Goal: Task Accomplishment & Management: Use online tool/utility

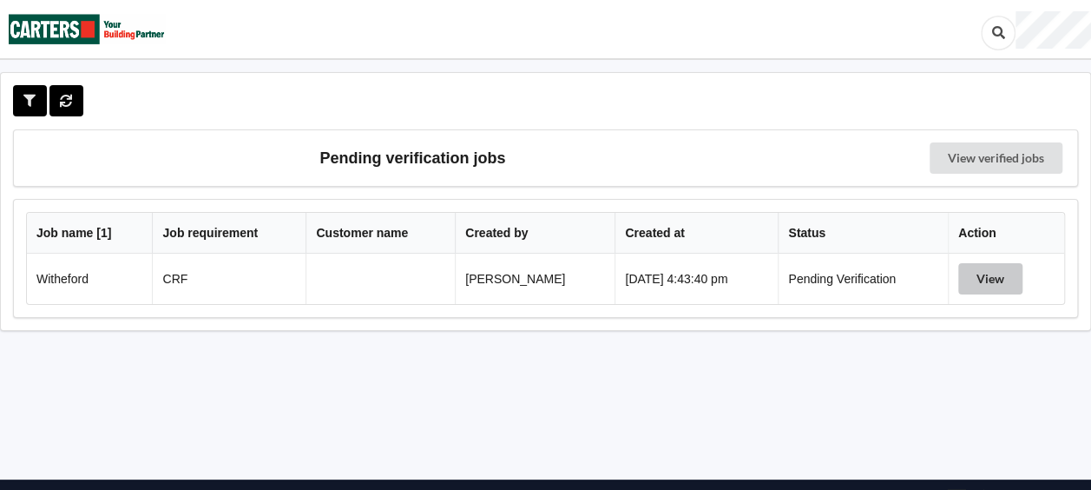
click at [996, 286] on button "View" at bounding box center [990, 278] width 64 height 31
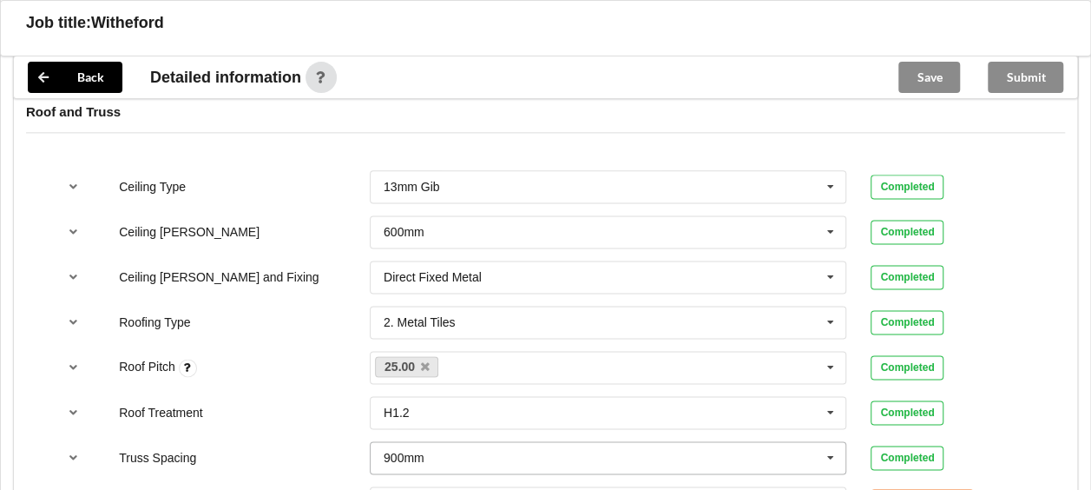
scroll to position [1215, 0]
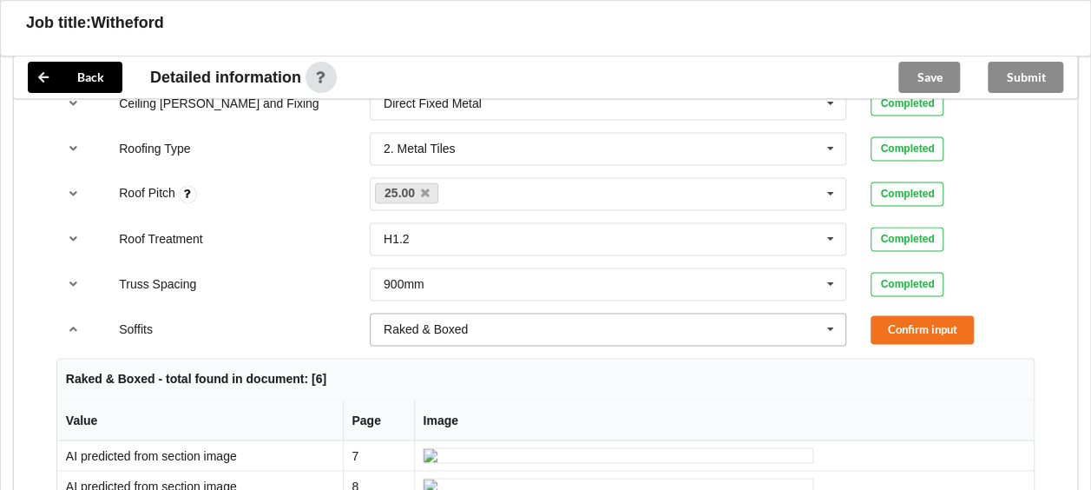
click at [835, 322] on icon at bounding box center [831, 329] width 26 height 32
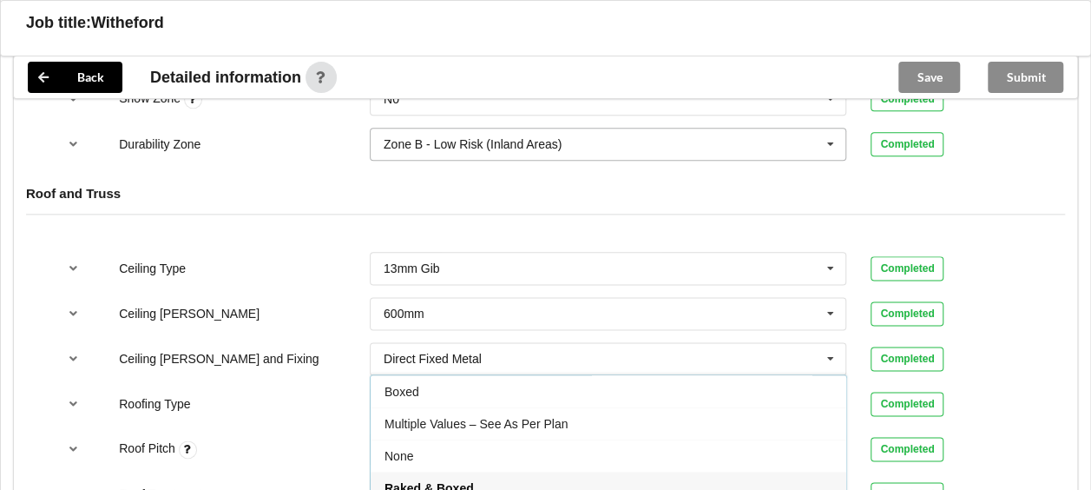
scroll to position [868, 0]
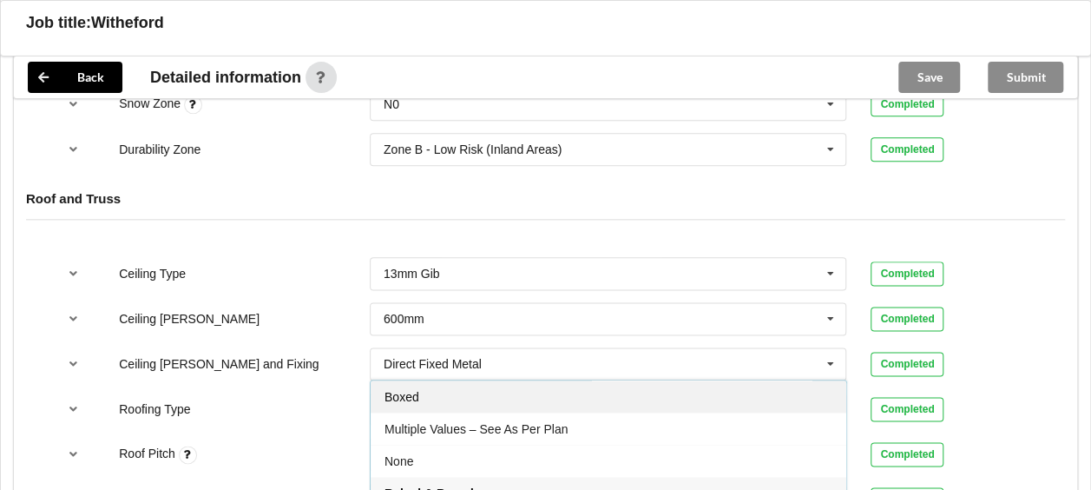
drag, startPoint x: 431, startPoint y: 398, endPoint x: 416, endPoint y: 398, distance: 14.8
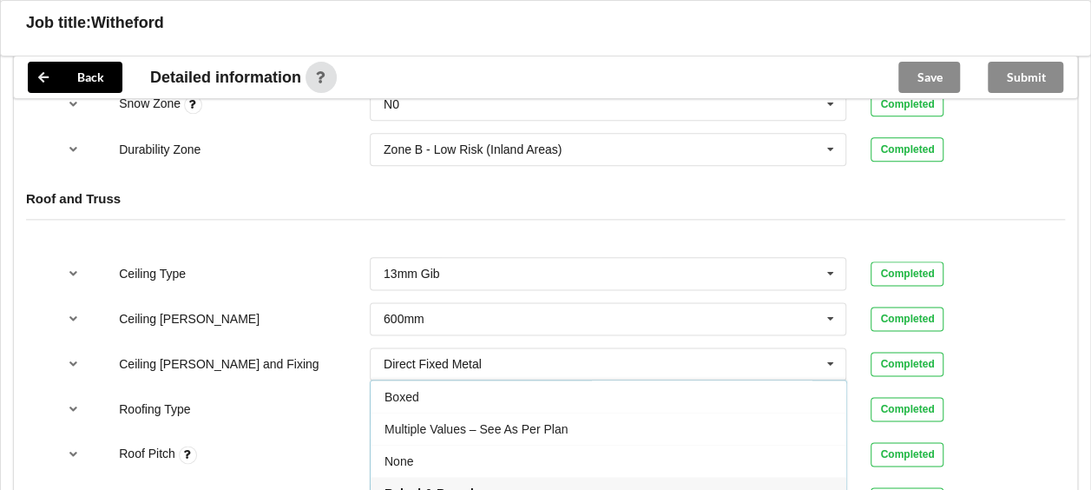
click at [431, 398] on div "Boxed" at bounding box center [609, 396] width 476 height 32
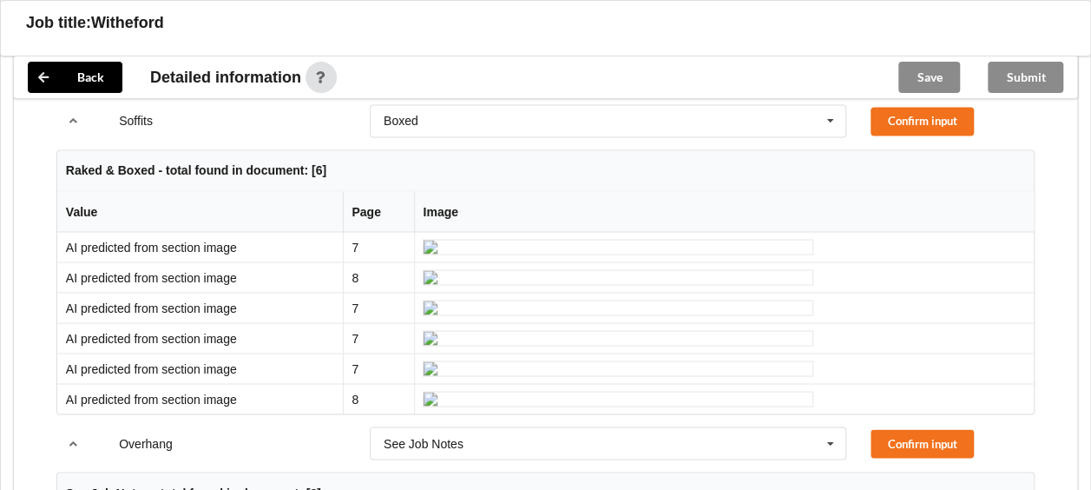
scroll to position [1382, 0]
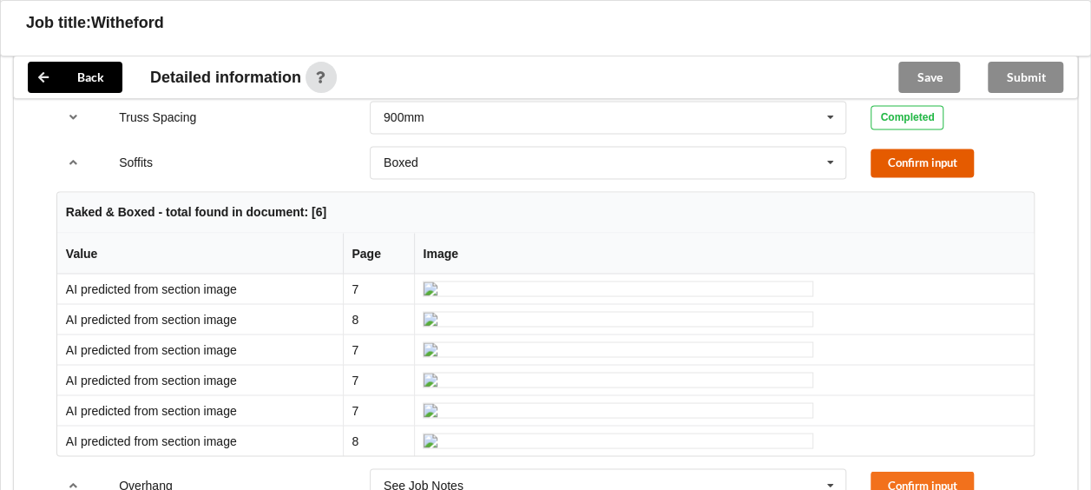
click at [945, 155] on button "Confirm input" at bounding box center [922, 162] width 103 height 29
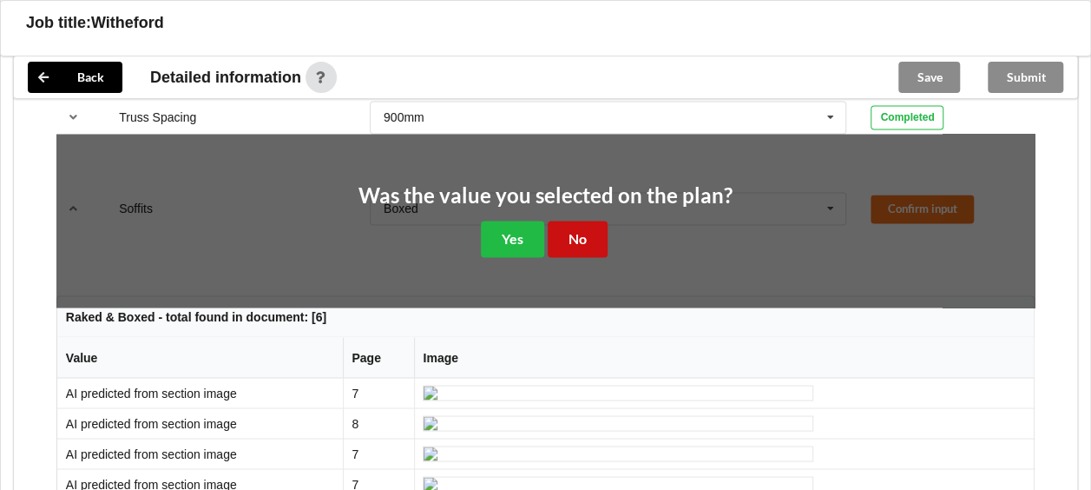
click at [590, 234] on button "No" at bounding box center [578, 238] width 60 height 36
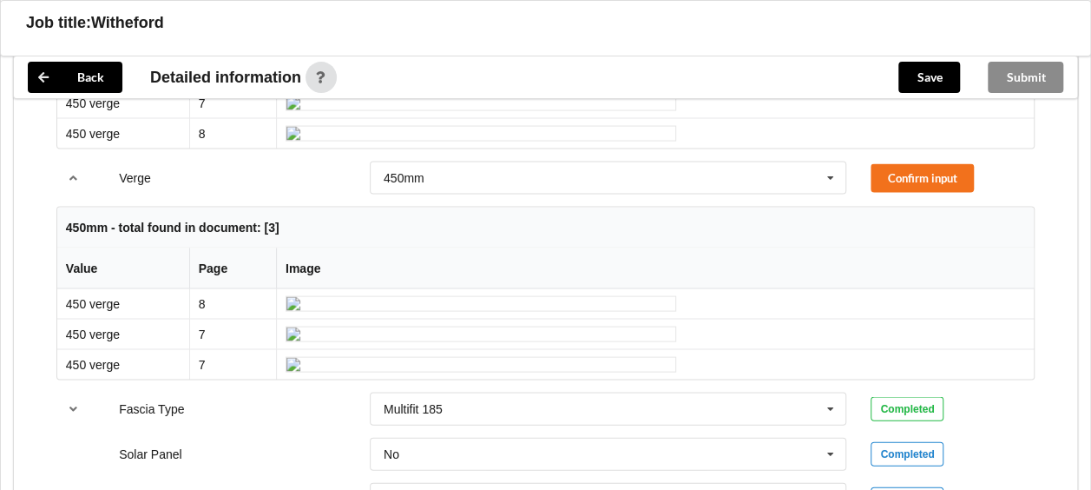
scroll to position [1295, 0]
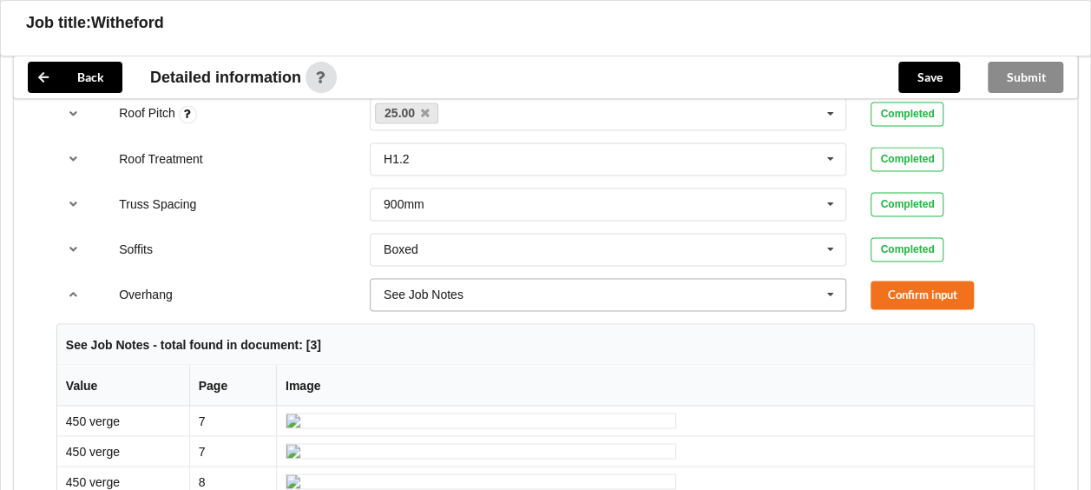
click at [835, 297] on icon at bounding box center [831, 295] width 26 height 32
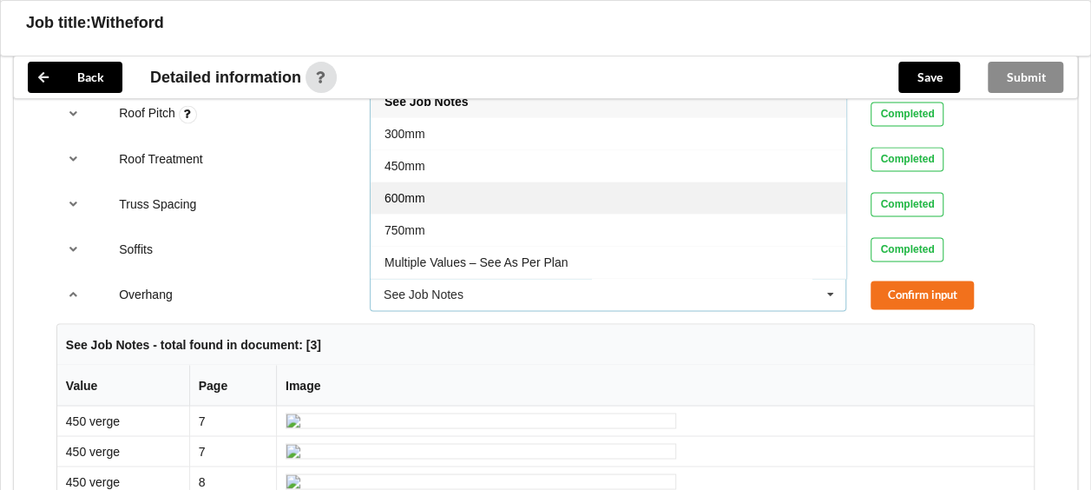
click at [575, 199] on div "600mm" at bounding box center [609, 197] width 476 height 32
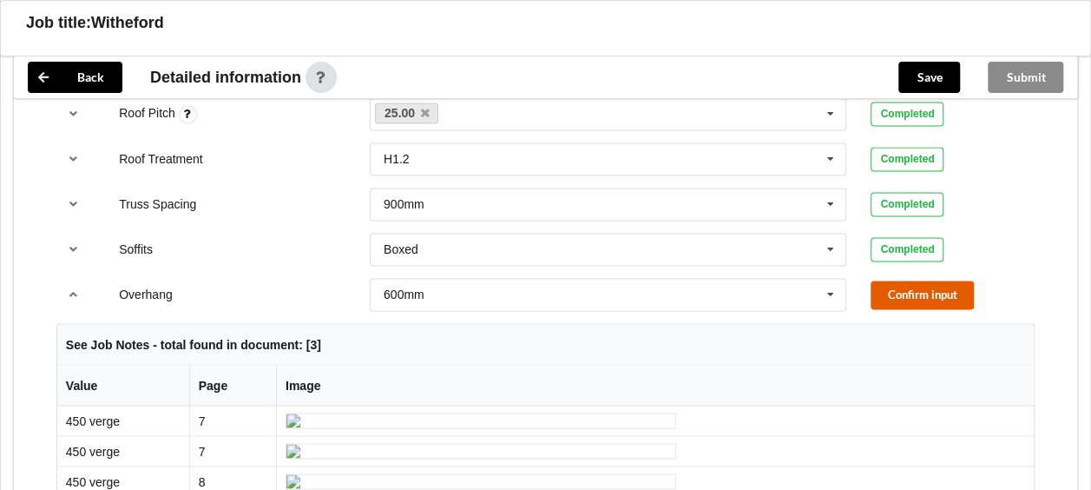
click at [915, 292] on button "Confirm input" at bounding box center [922, 294] width 103 height 29
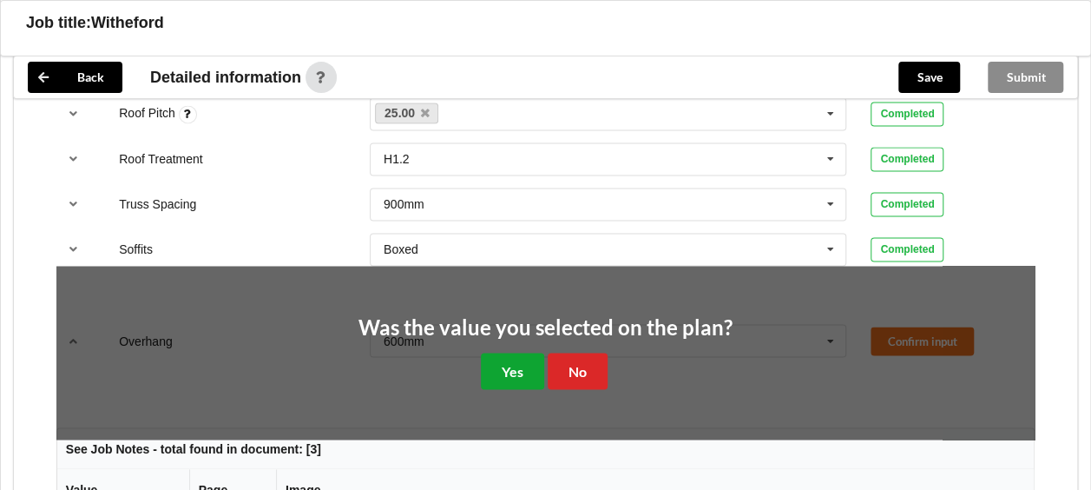
click at [501, 363] on button "Yes" at bounding box center [512, 370] width 63 height 36
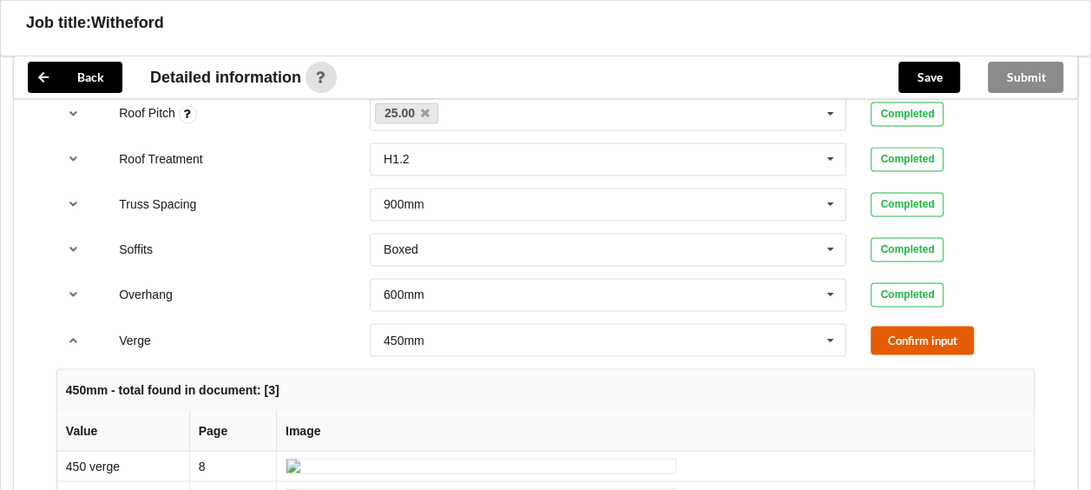
click at [883, 337] on button "Confirm input" at bounding box center [922, 339] width 103 height 29
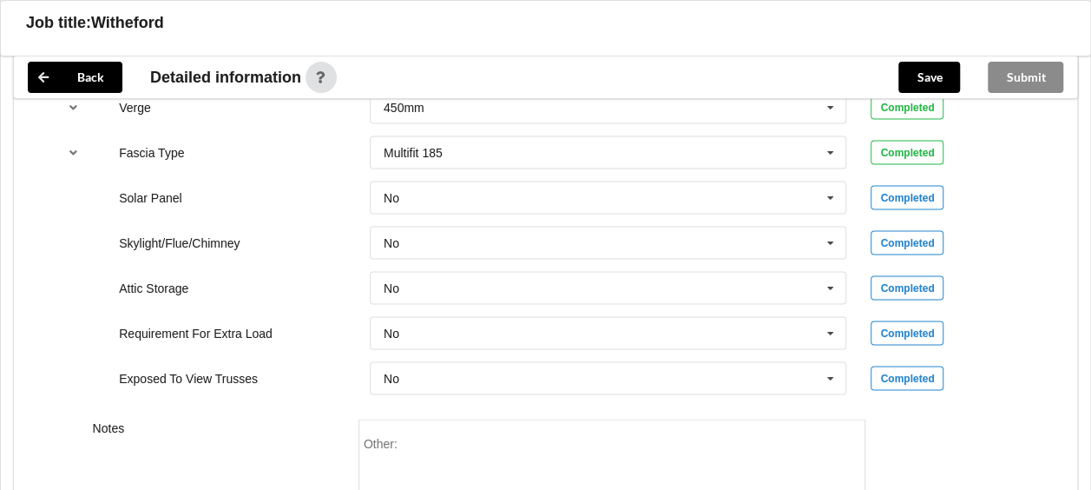
scroll to position [1555, 0]
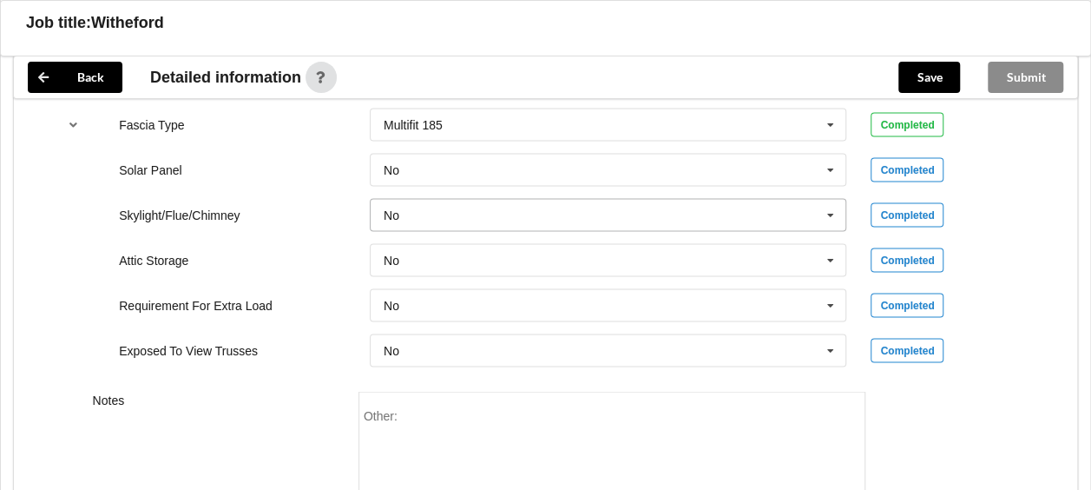
click at [826, 207] on icon at bounding box center [831, 215] width 26 height 32
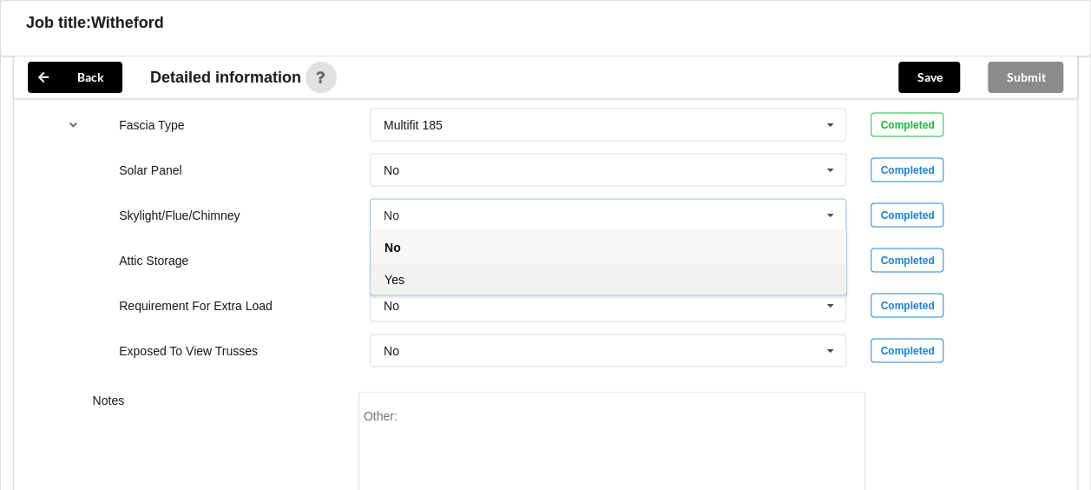
click at [659, 272] on div "Yes" at bounding box center [609, 278] width 476 height 32
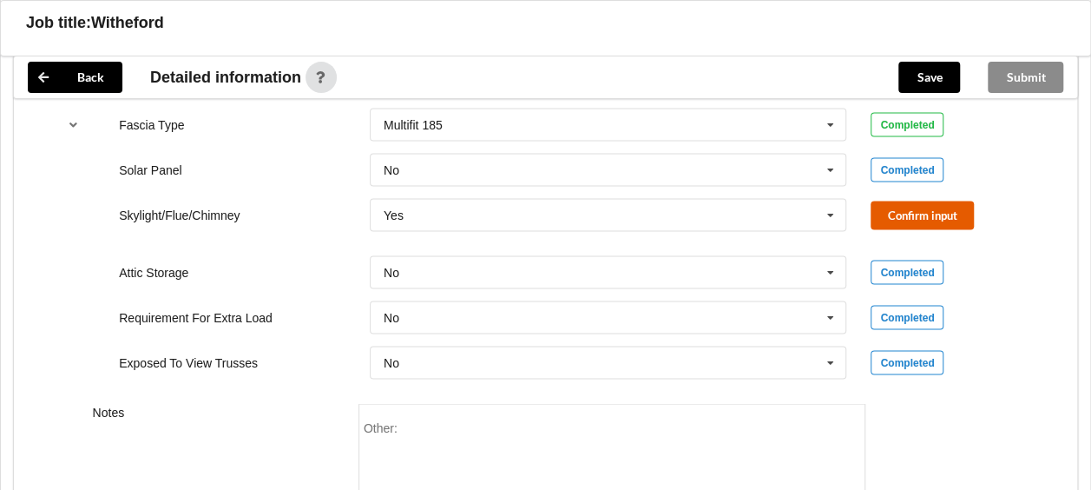
click at [936, 209] on button "Confirm input" at bounding box center [922, 215] width 103 height 29
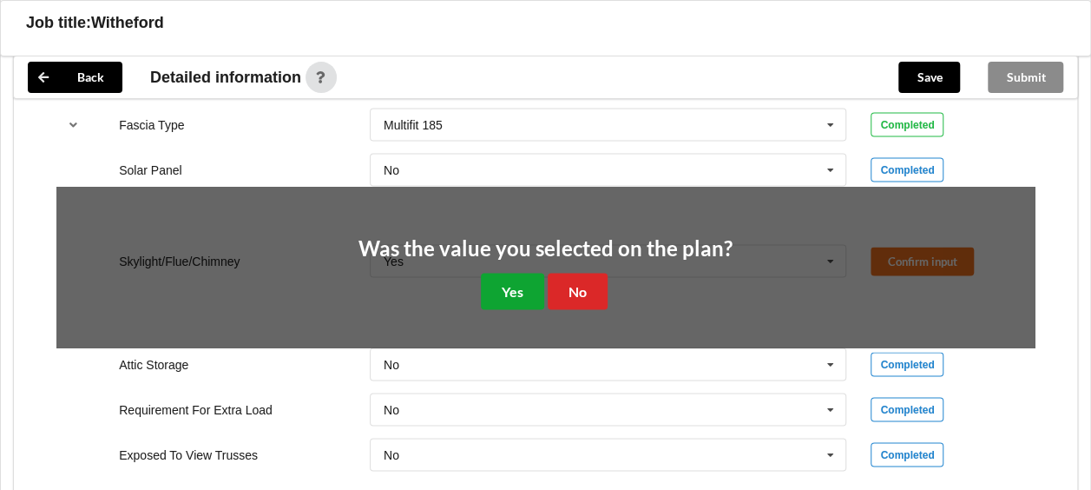
click at [510, 279] on button "Yes" at bounding box center [512, 291] width 63 height 36
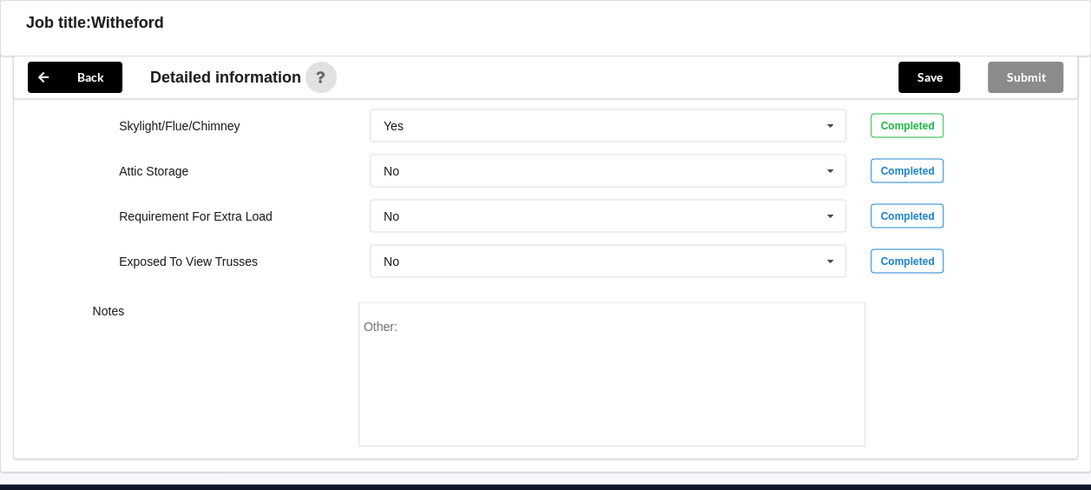
scroll to position [1720, 0]
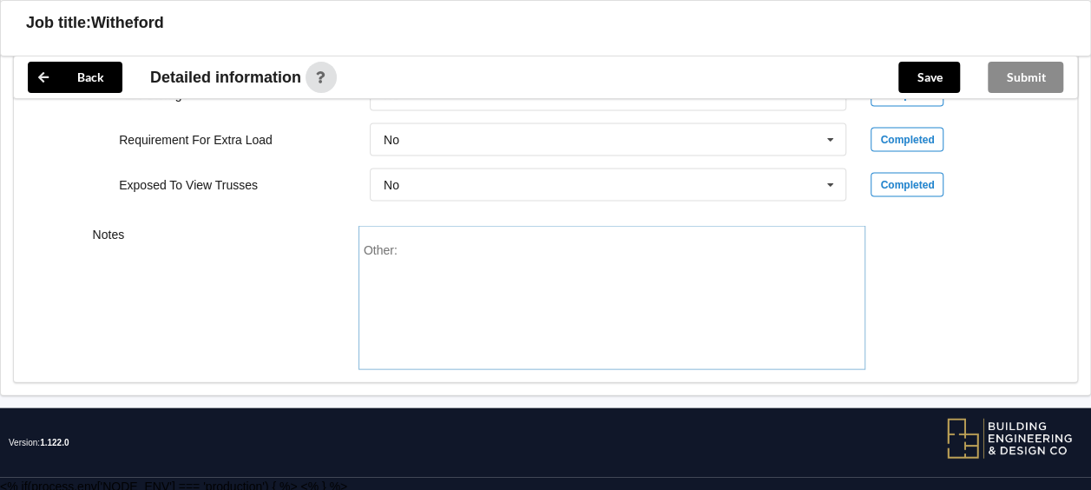
click at [485, 255] on div "Other:" at bounding box center [612, 304] width 497 height 122
click at [941, 78] on button "Save" at bounding box center [929, 77] width 62 height 31
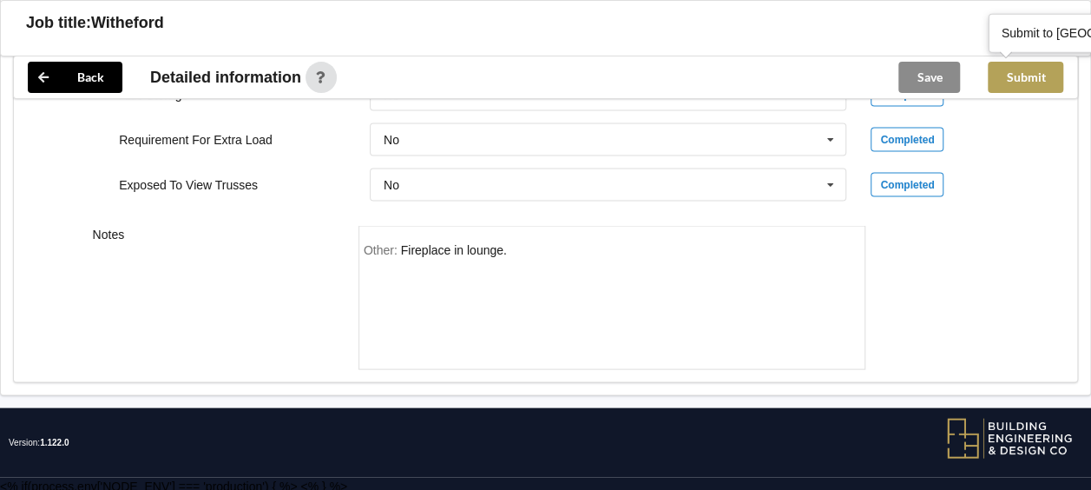
click at [1036, 83] on button "Submit" at bounding box center [1026, 77] width 76 height 31
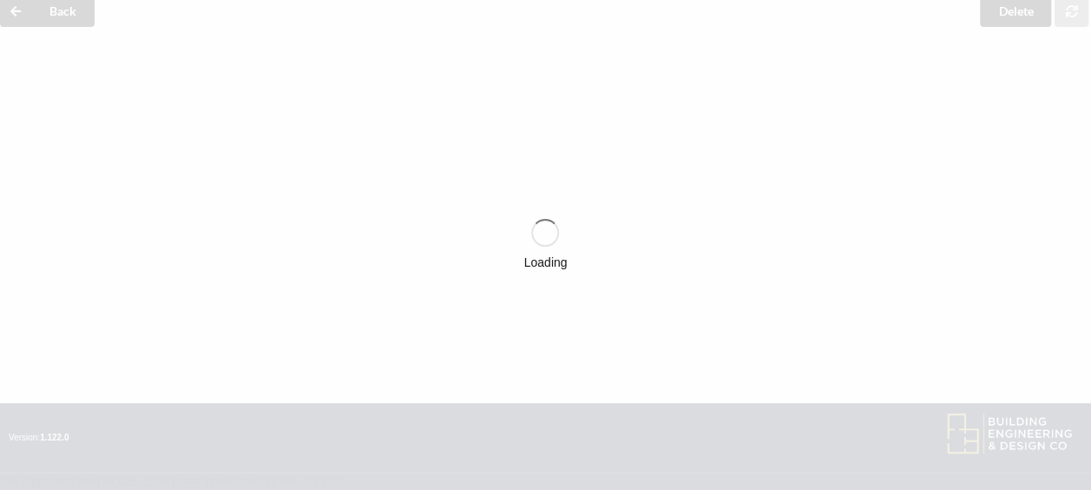
scroll to position [1640, 0]
